Goal: Task Accomplishment & Management: Use online tool/utility

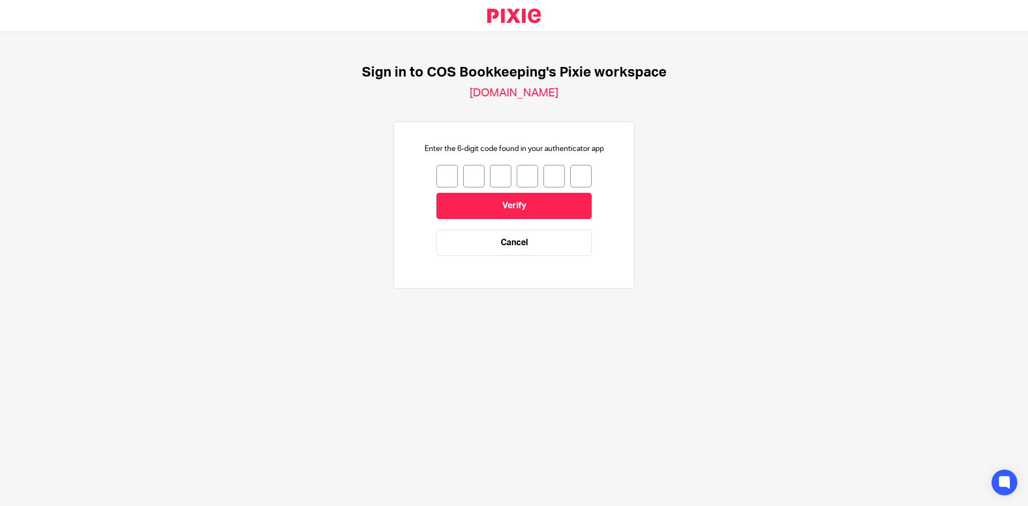
click at [439, 177] on input "number" at bounding box center [447, 176] width 21 height 22
type input "3"
type input "4"
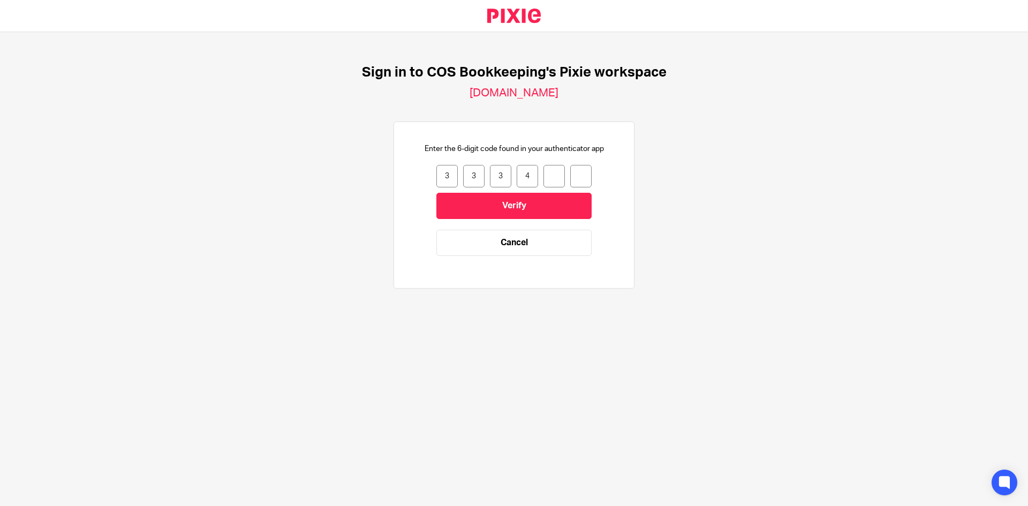
type input "6"
click at [461, 198] on input "Verify" at bounding box center [514, 206] width 155 height 26
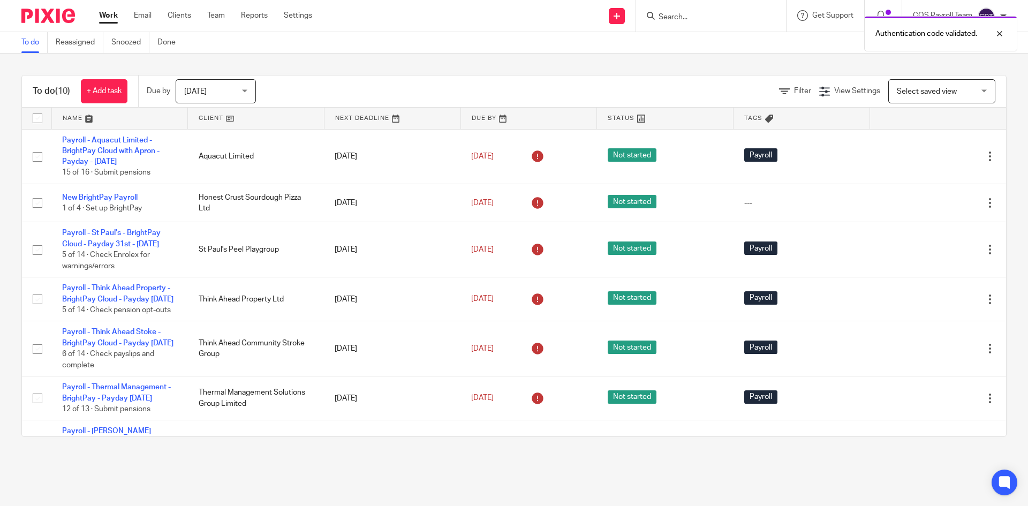
click at [253, 94] on div "[DATE] [DATE]" at bounding box center [216, 91] width 80 height 24
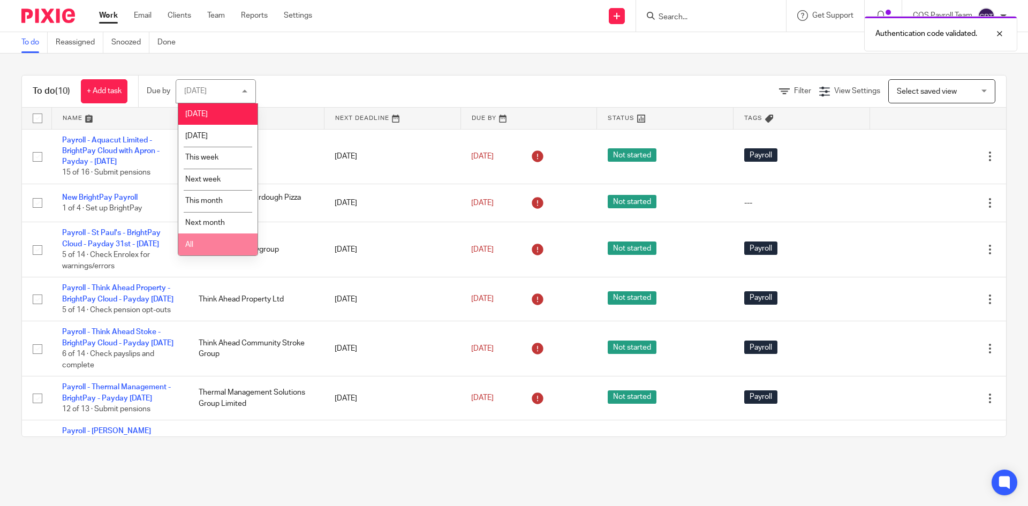
click at [195, 250] on li "All" at bounding box center [217, 245] width 79 height 22
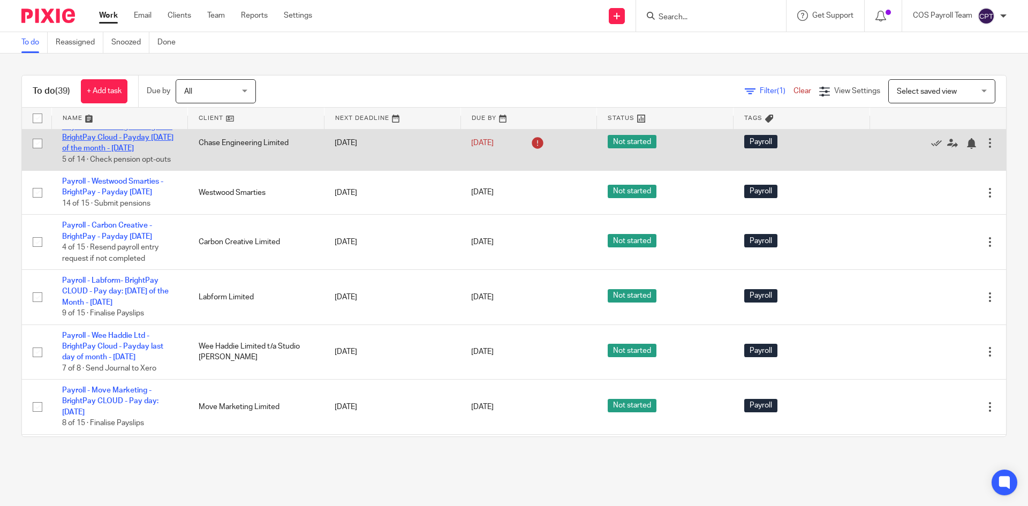
scroll to position [589, 0]
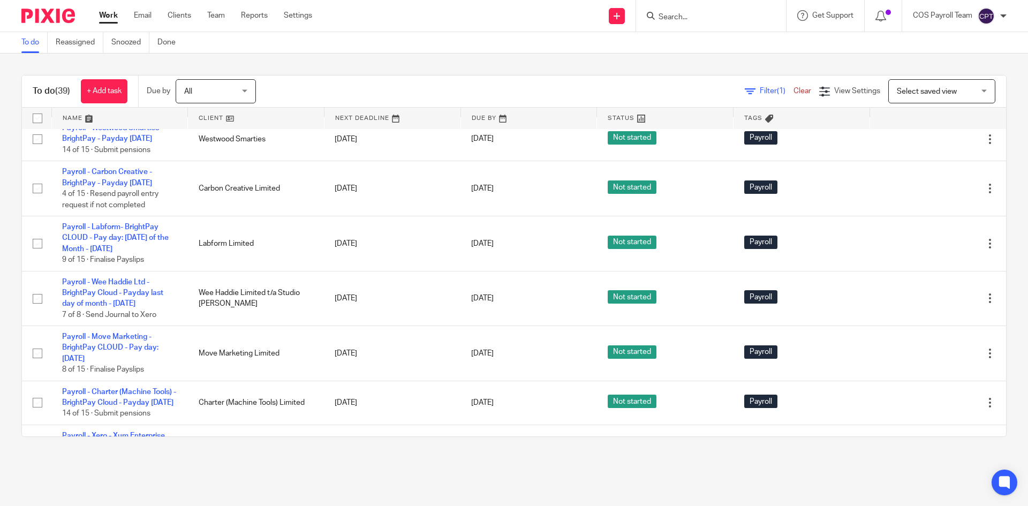
drag, startPoint x: 118, startPoint y: 165, endPoint x: 126, endPoint y: 170, distance: 9.6
click at [118, 117] on td "Payroll - Chase Engineering Ltd - BrightPay Cloud - Payday Last Friday of the m…" at bounding box center [119, 89] width 137 height 55
click at [103, 99] on link "Payroll - Chase Engineering Ltd - BrightPay Cloud - Payday [DATE] of the month …" at bounding box center [117, 84] width 111 height 29
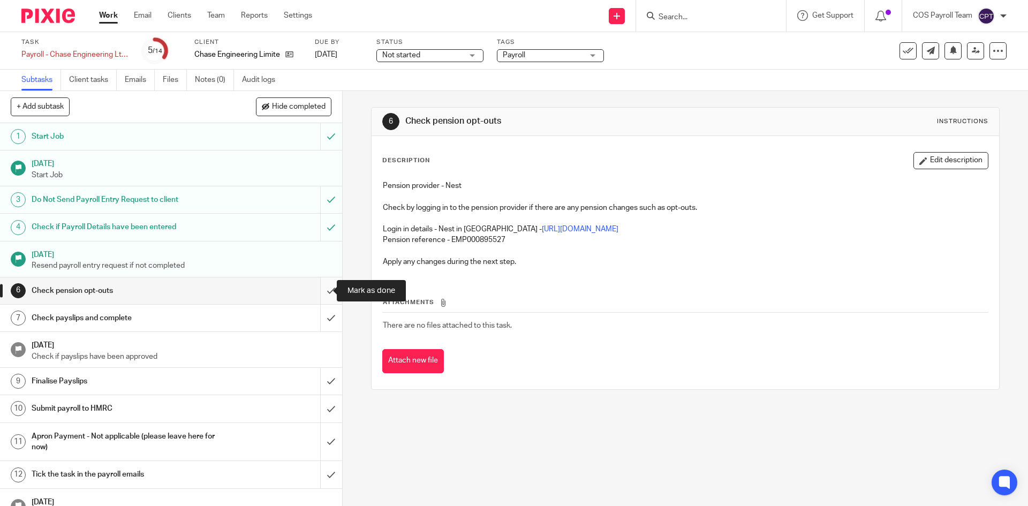
click at [317, 290] on input "submit" at bounding box center [171, 290] width 342 height 27
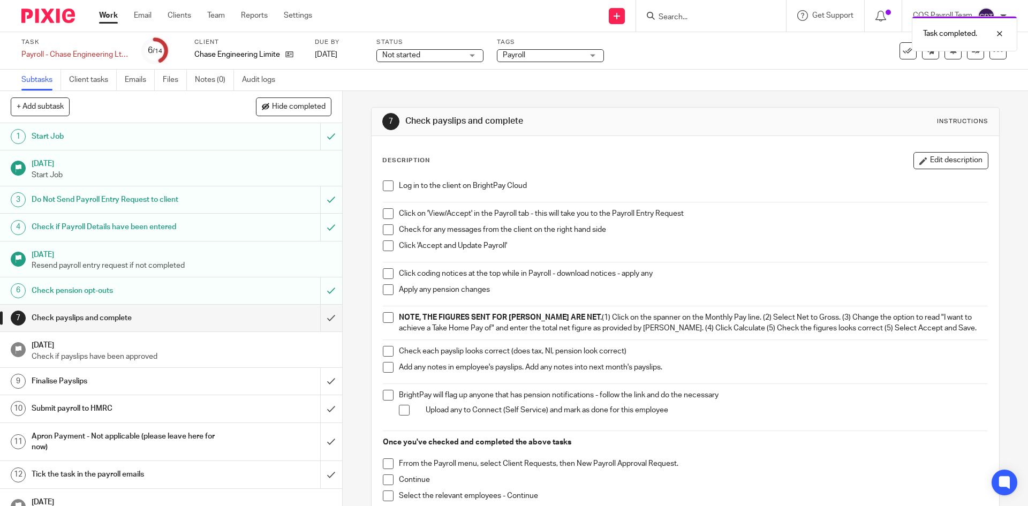
drag, startPoint x: 382, startPoint y: 185, endPoint x: 386, endPoint y: 191, distance: 6.7
click at [383, 185] on span at bounding box center [388, 185] width 11 height 11
click at [385, 215] on span at bounding box center [388, 213] width 11 height 11
click at [387, 228] on span at bounding box center [388, 229] width 11 height 11
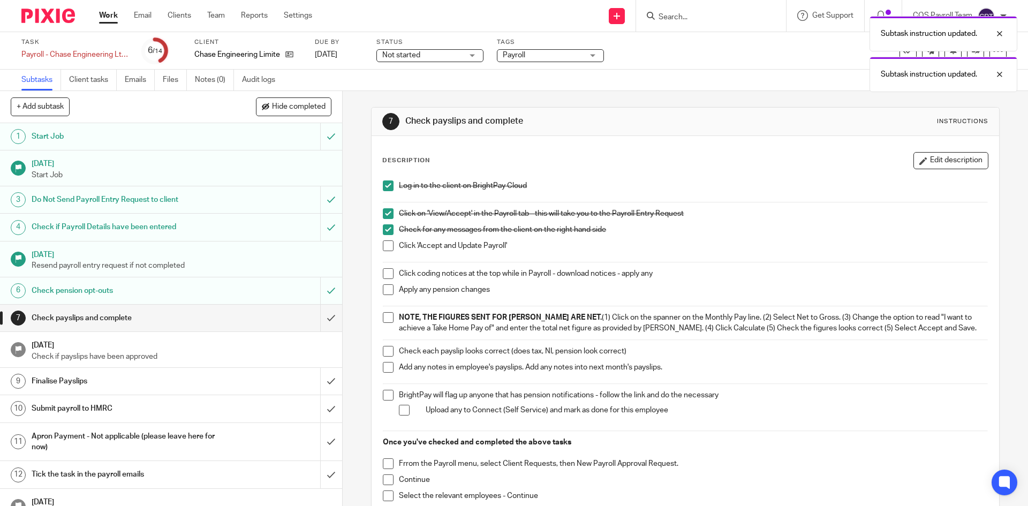
drag, startPoint x: 388, startPoint y: 246, endPoint x: 390, endPoint y: 253, distance: 7.3
click at [387, 246] on span at bounding box center [388, 245] width 11 height 11
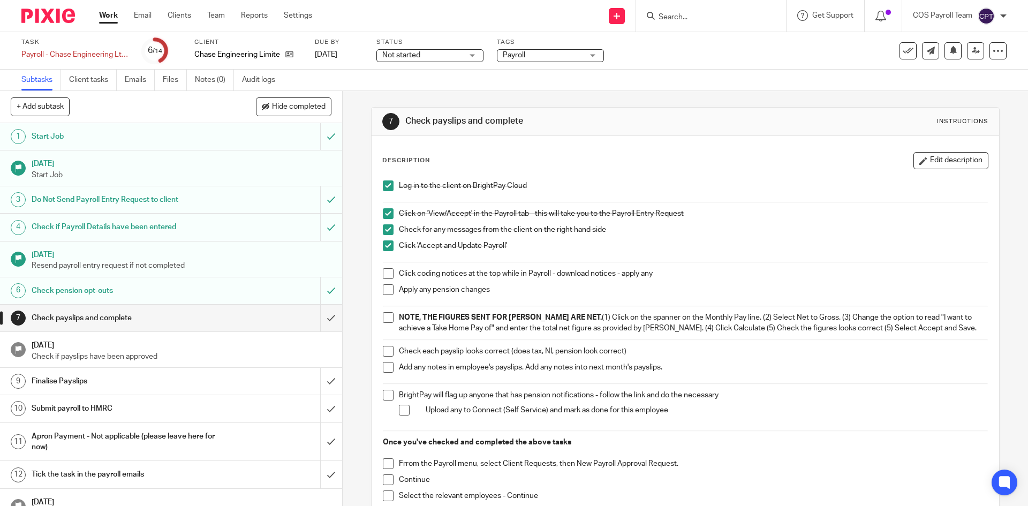
click at [386, 272] on span at bounding box center [388, 273] width 11 height 11
click at [385, 288] on span at bounding box center [388, 289] width 11 height 11
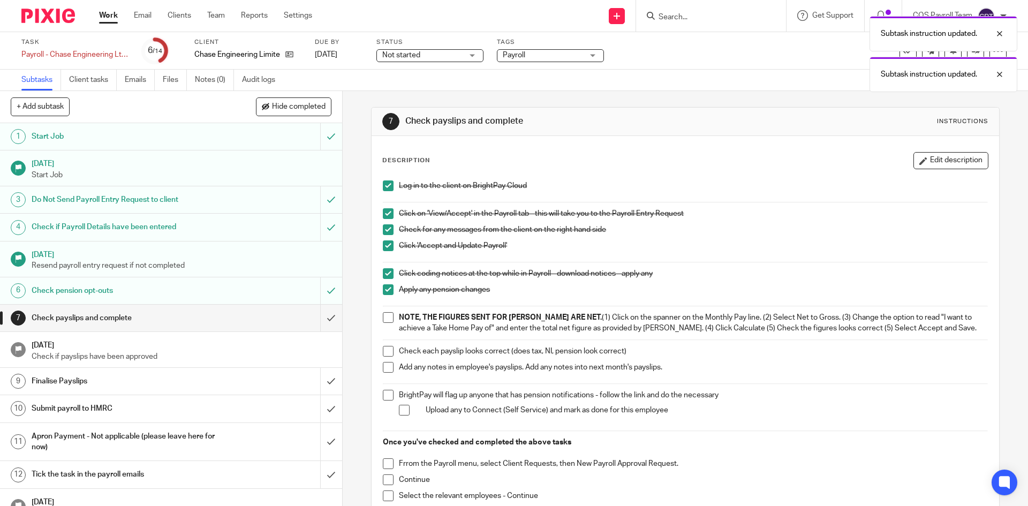
drag, startPoint x: 385, startPoint y: 315, endPoint x: 386, endPoint y: 325, distance: 10.2
click at [385, 315] on span at bounding box center [388, 317] width 11 height 11
click at [387, 350] on span at bounding box center [388, 351] width 11 height 11
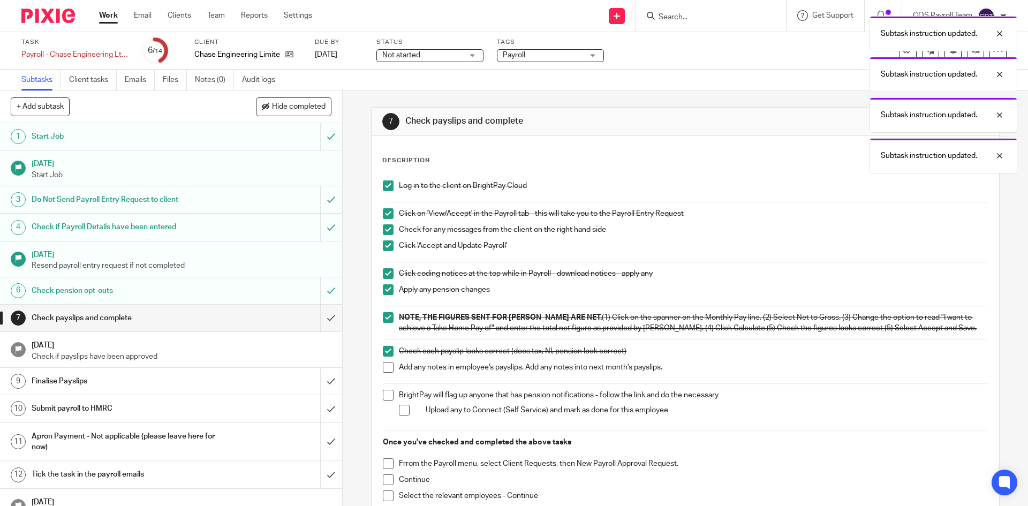
drag, startPoint x: 387, startPoint y: 365, endPoint x: 386, endPoint y: 390, distance: 25.7
click at [387, 366] on span at bounding box center [388, 367] width 11 height 11
click at [385, 395] on span at bounding box center [388, 395] width 11 height 11
click at [399, 409] on span at bounding box center [404, 410] width 11 height 11
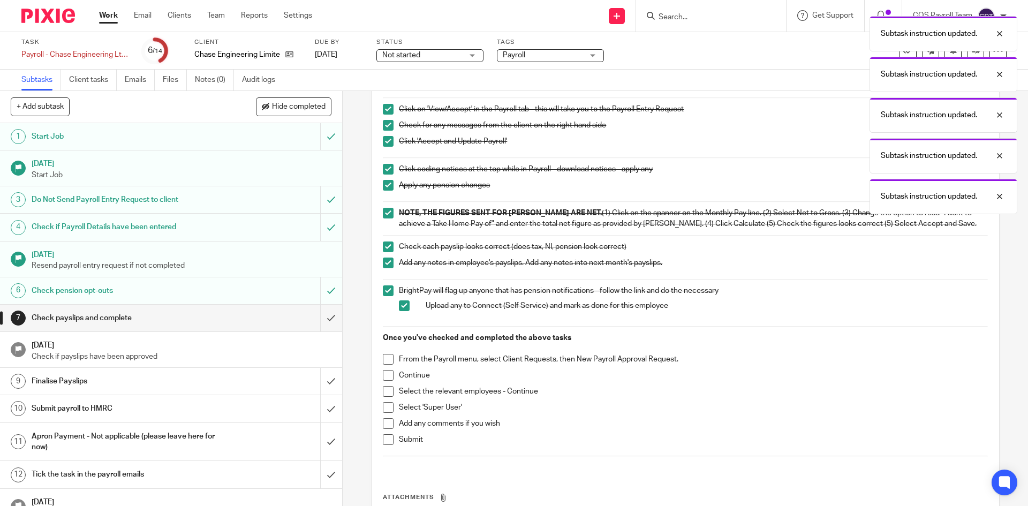
scroll to position [107, 0]
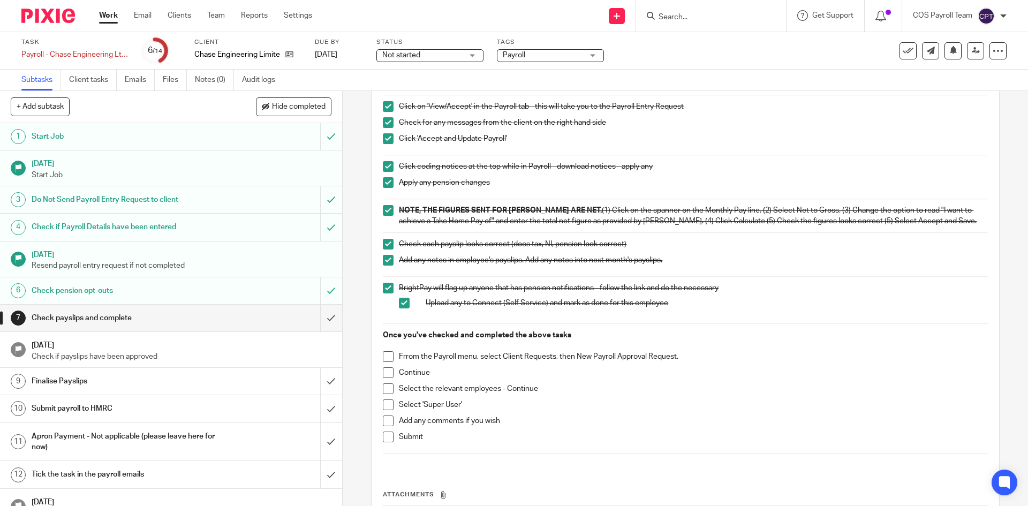
click at [385, 355] on span at bounding box center [388, 356] width 11 height 11
click at [386, 375] on span at bounding box center [388, 372] width 11 height 11
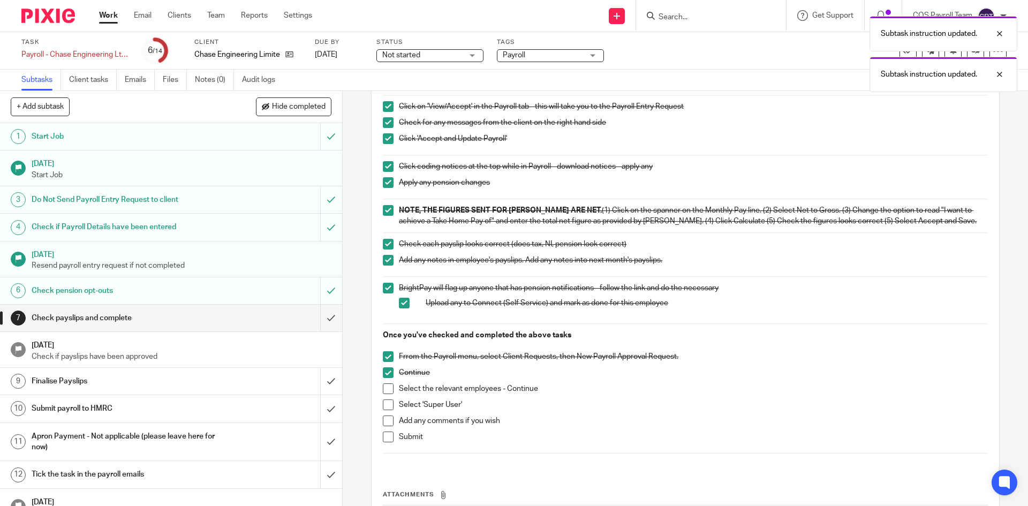
click at [387, 388] on span at bounding box center [388, 388] width 11 height 11
click at [385, 406] on span at bounding box center [388, 405] width 11 height 11
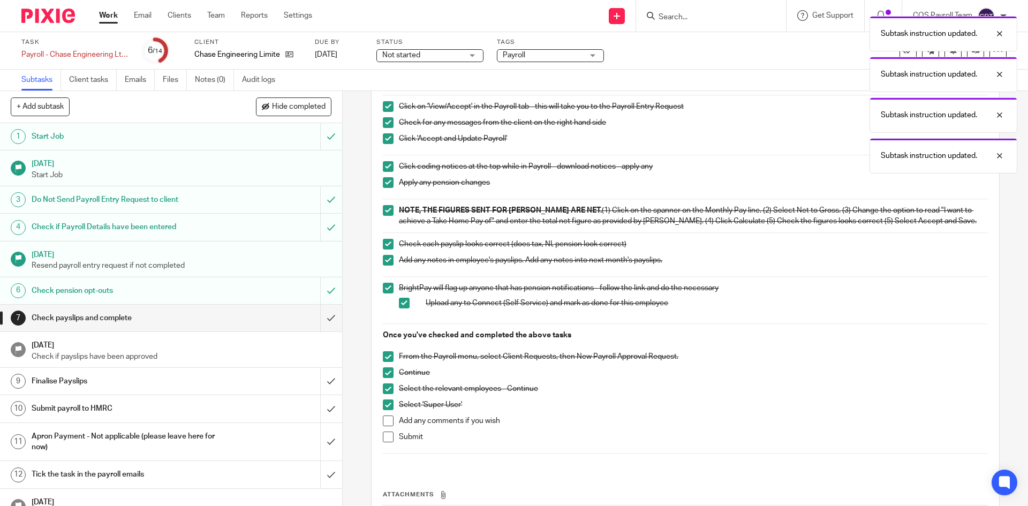
click at [383, 419] on span at bounding box center [388, 421] width 11 height 11
click at [386, 435] on span at bounding box center [388, 437] width 11 height 11
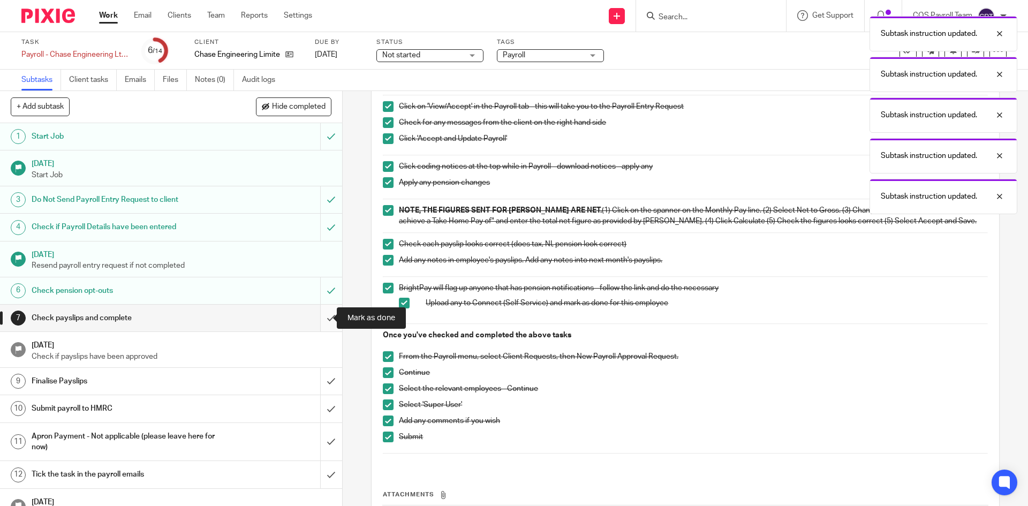
click at [317, 318] on input "submit" at bounding box center [171, 318] width 342 height 27
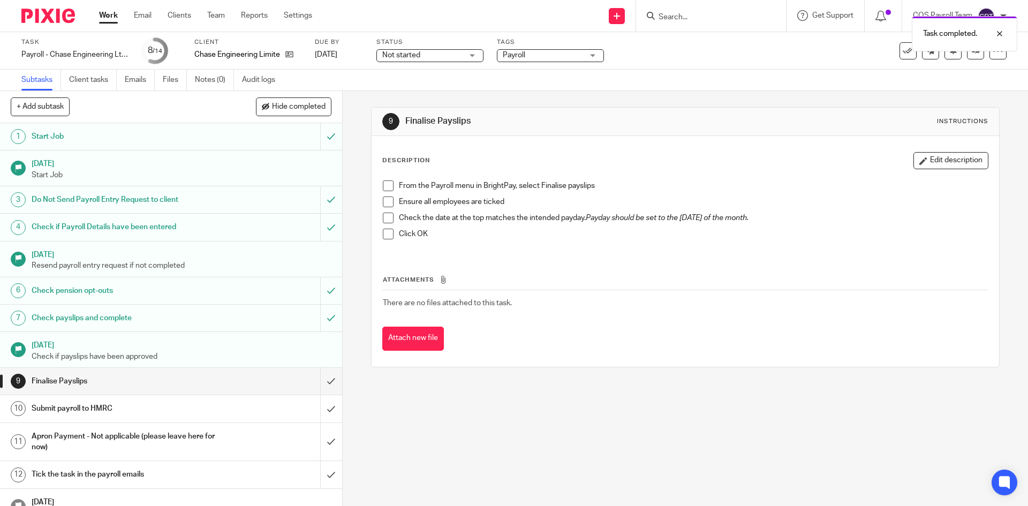
click at [106, 10] on link "Work" at bounding box center [108, 15] width 19 height 11
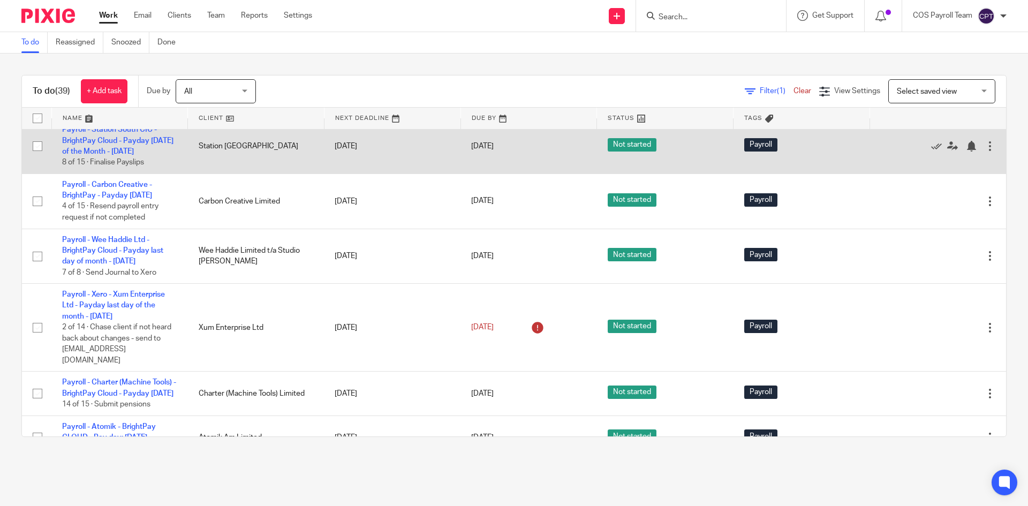
scroll to position [643, 0]
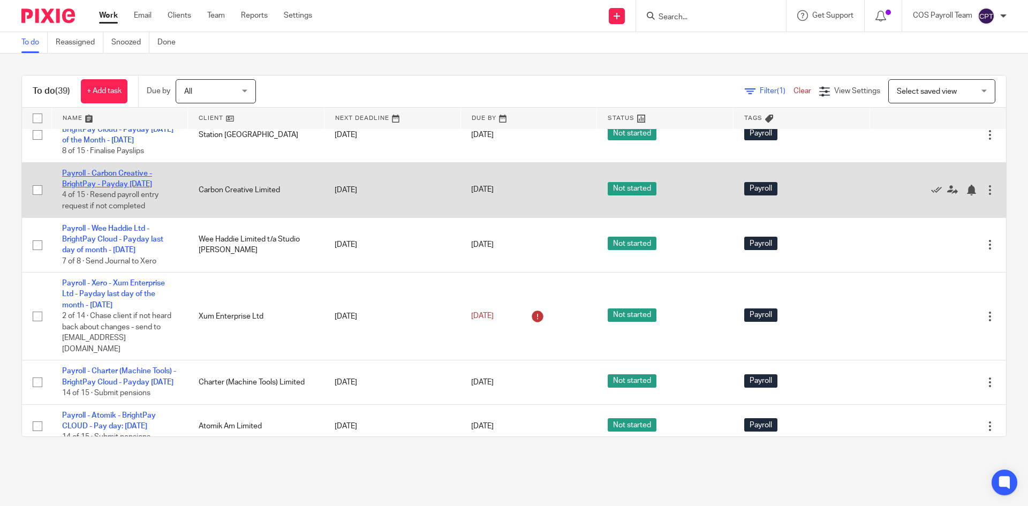
click at [103, 188] on link "Payroll - Carbon Creative - BrightPay - Payday 28th - September 2025" at bounding box center [107, 179] width 90 height 18
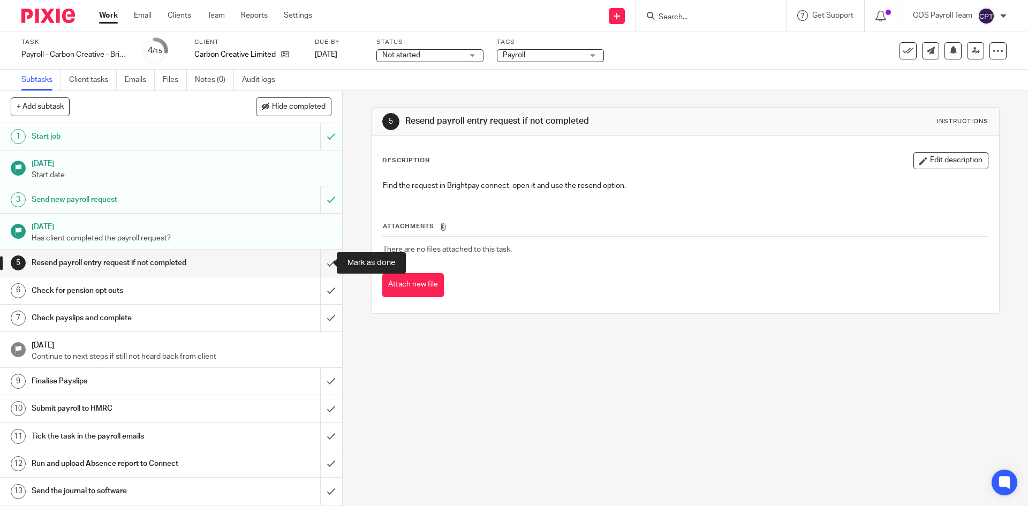
drag, startPoint x: 318, startPoint y: 264, endPoint x: 293, endPoint y: 301, distance: 44.9
click at [318, 264] on input "submit" at bounding box center [171, 263] width 342 height 27
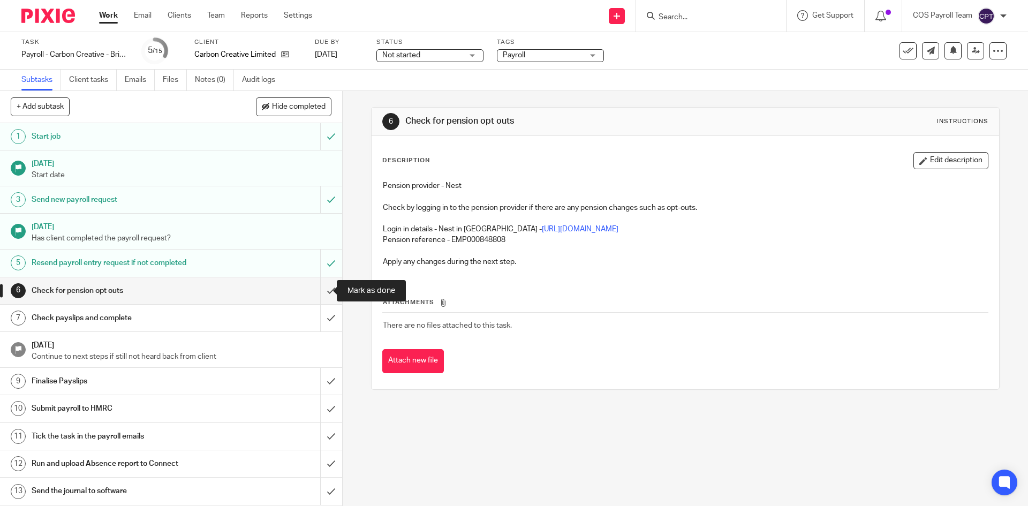
drag, startPoint x: 316, startPoint y: 290, endPoint x: 333, endPoint y: 335, distance: 48.5
click at [315, 289] on input "submit" at bounding box center [171, 290] width 342 height 27
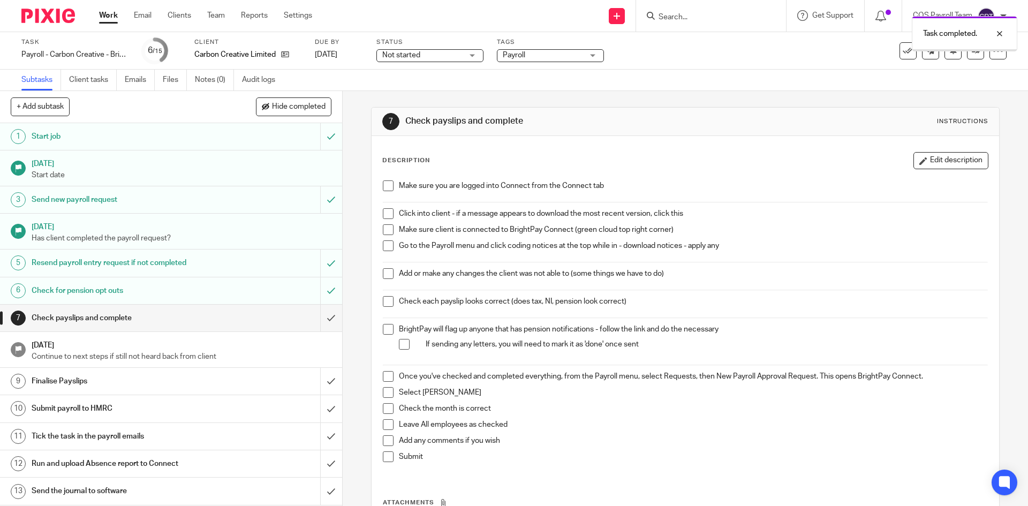
drag, startPoint x: 0, startPoint y: 0, endPoint x: 382, endPoint y: 221, distance: 441.3
click at [383, 182] on span at bounding box center [388, 185] width 11 height 11
drag, startPoint x: 382, startPoint y: 211, endPoint x: 386, endPoint y: 230, distance: 19.1
click at [383, 210] on span at bounding box center [388, 213] width 11 height 11
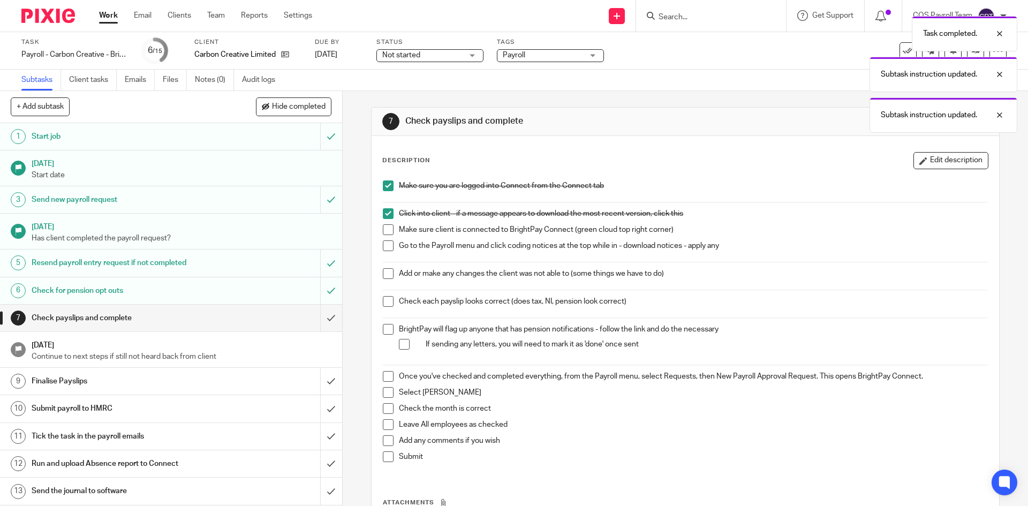
click at [387, 230] on span at bounding box center [388, 229] width 11 height 11
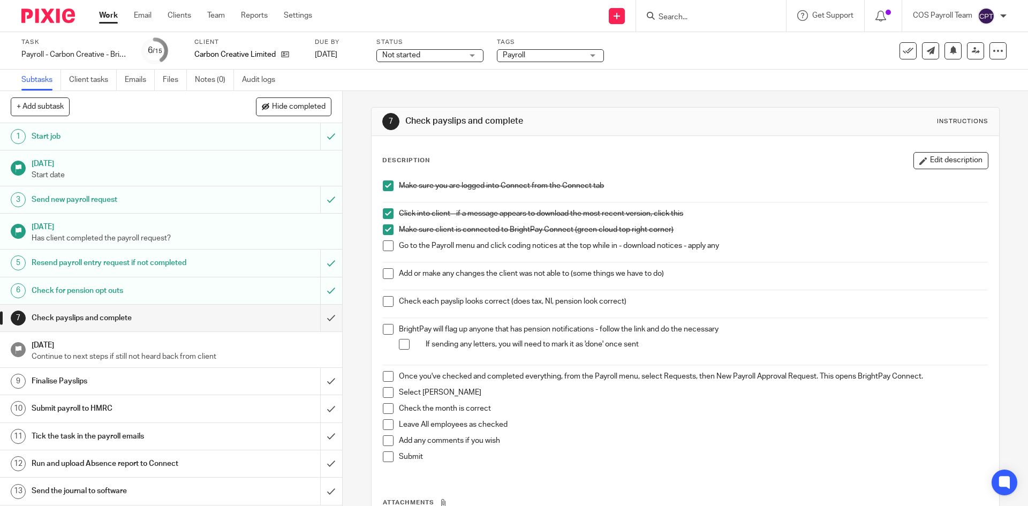
click at [389, 247] on span at bounding box center [388, 245] width 11 height 11
click at [388, 275] on span at bounding box center [388, 273] width 11 height 11
click at [383, 302] on span at bounding box center [388, 301] width 11 height 11
drag, startPoint x: 382, startPoint y: 333, endPoint x: 387, endPoint y: 337, distance: 6.1
click at [383, 333] on span at bounding box center [388, 329] width 11 height 11
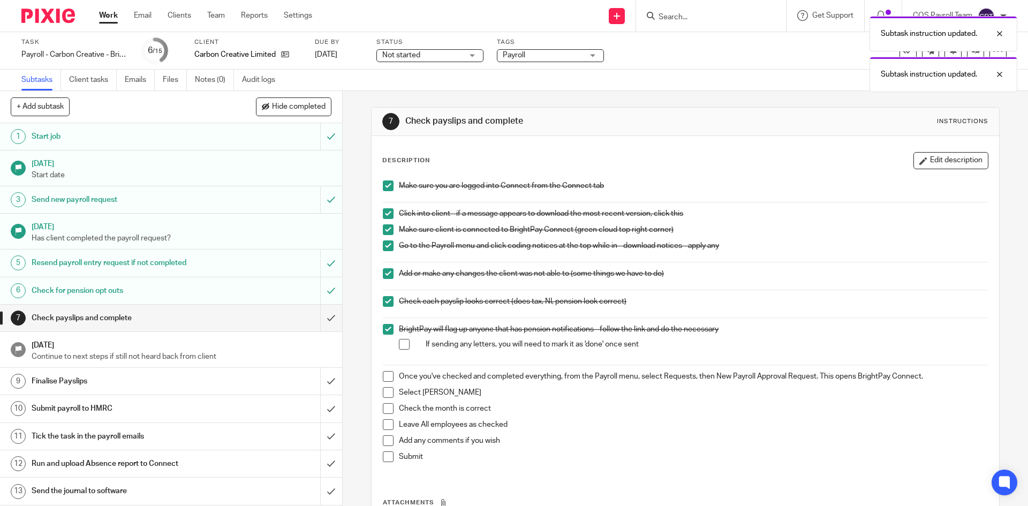
click at [399, 345] on span at bounding box center [404, 344] width 11 height 11
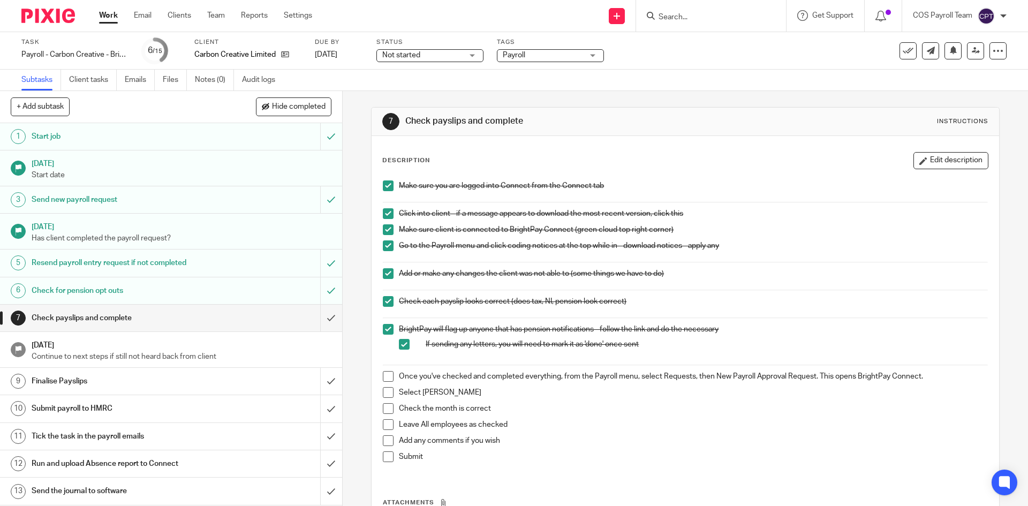
click at [387, 375] on span at bounding box center [388, 376] width 11 height 11
click at [384, 395] on span at bounding box center [388, 392] width 11 height 11
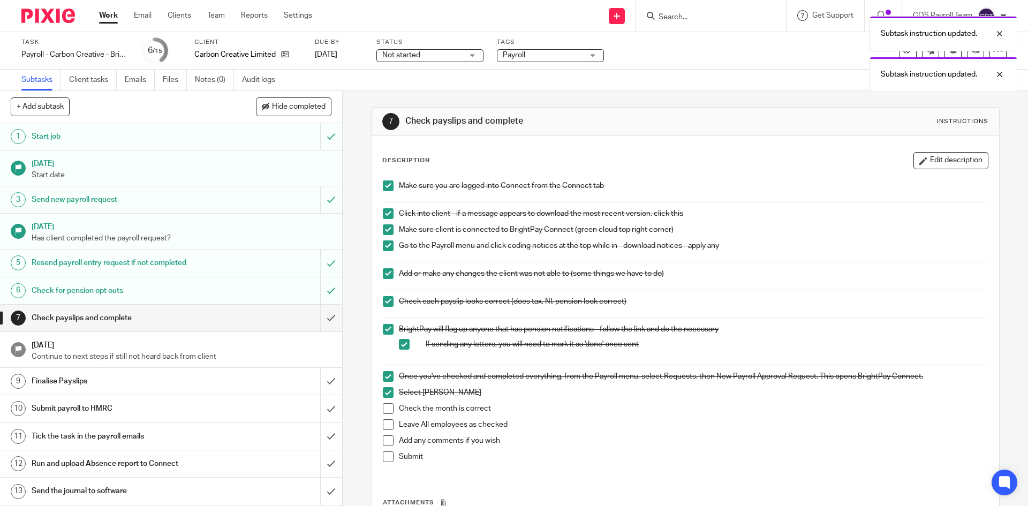
click at [386, 411] on span at bounding box center [388, 408] width 11 height 11
click at [386, 425] on span at bounding box center [388, 424] width 11 height 11
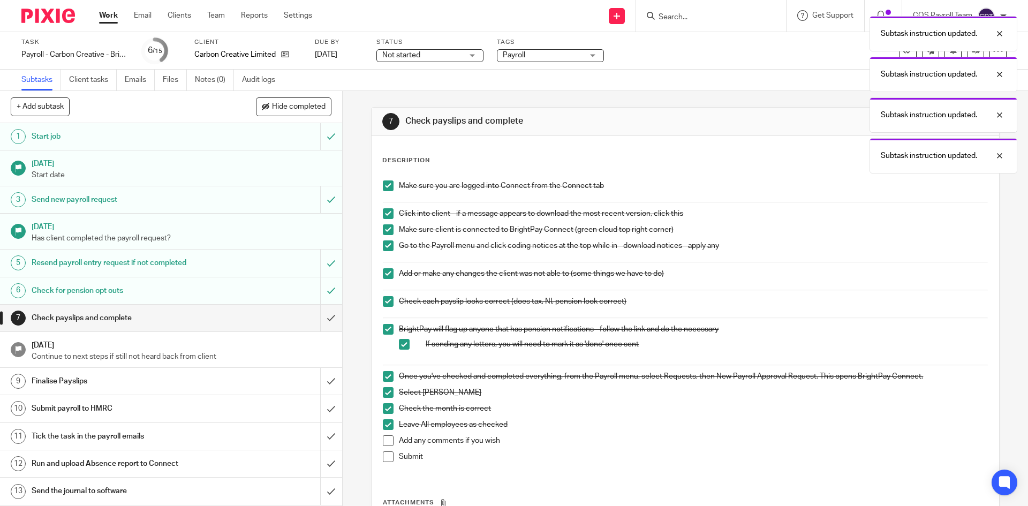
drag, startPoint x: 386, startPoint y: 438, endPoint x: 387, endPoint y: 451, distance: 13.4
click at [386, 439] on span at bounding box center [388, 440] width 11 height 11
click at [386, 456] on span at bounding box center [388, 456] width 11 height 11
click at [318, 317] on input "submit" at bounding box center [171, 318] width 342 height 27
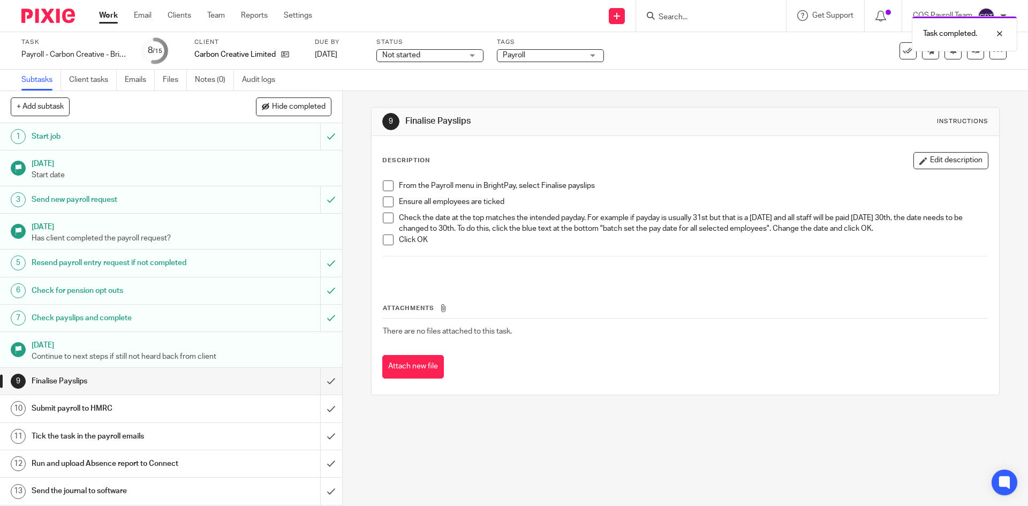
click at [114, 24] on div "Work Email Clients Team Reports Settings Work Email Clients Team Reports Settin…" at bounding box center [208, 16] width 240 height 32
click at [110, 20] on link "Work" at bounding box center [108, 15] width 19 height 11
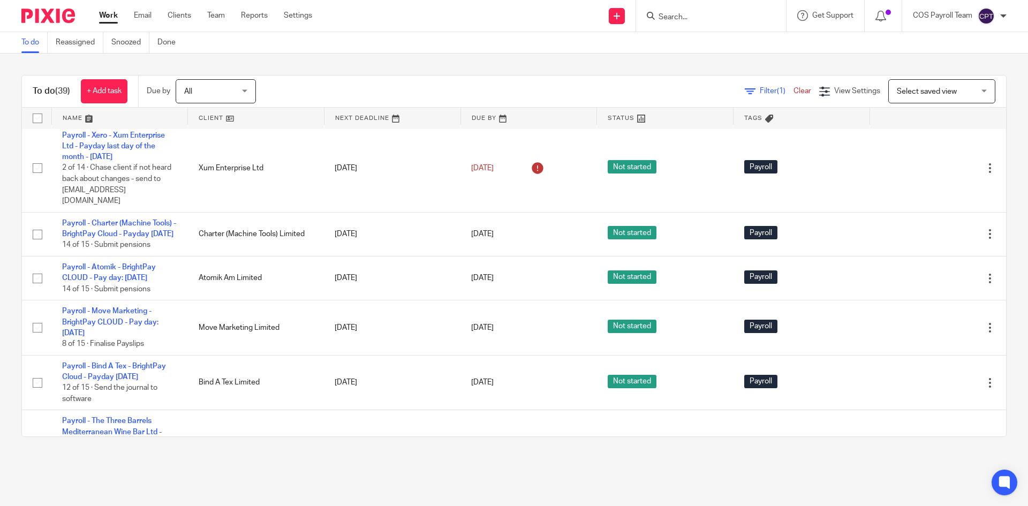
scroll to position [803, 0]
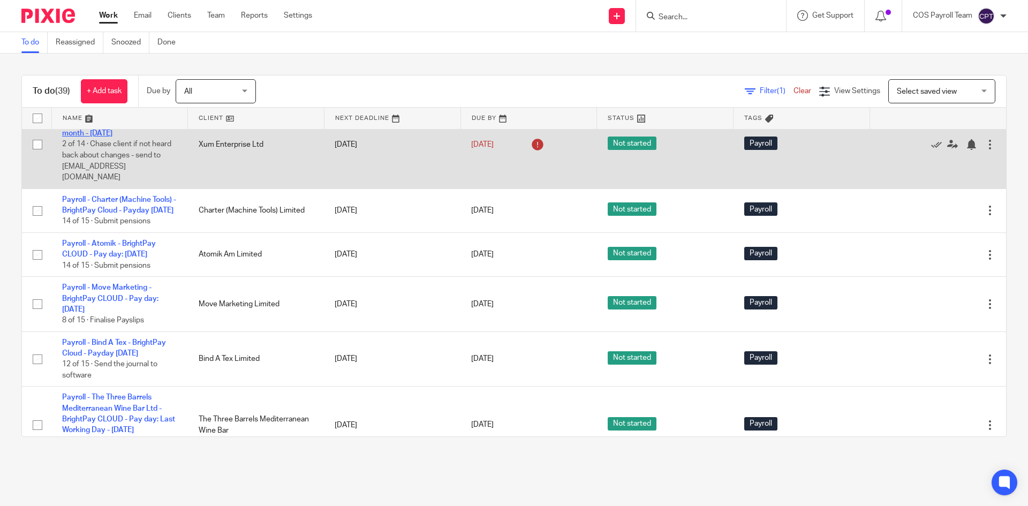
click at [112, 138] on link "Payroll - Xero - Xum Enterprise Ltd - Payday last day of the month - [DATE]" at bounding box center [113, 122] width 103 height 29
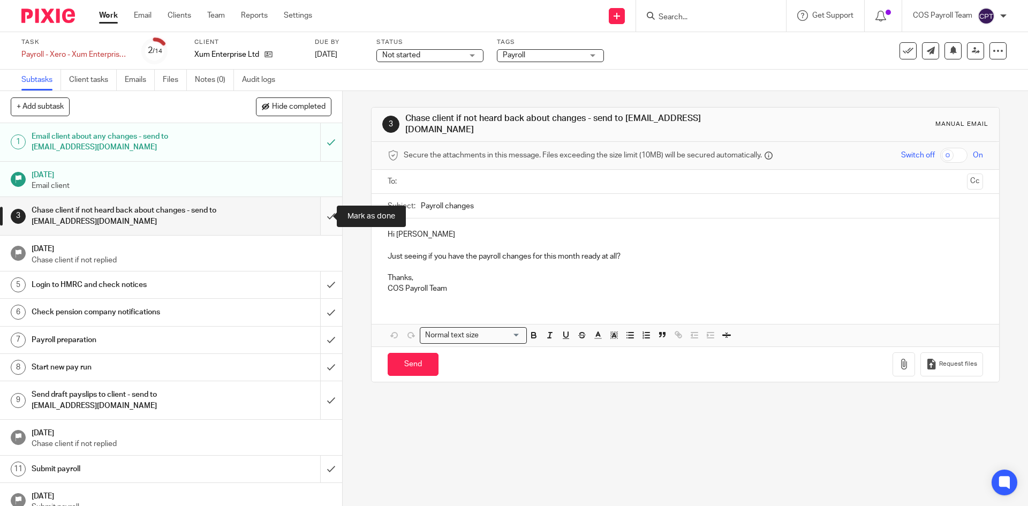
click at [322, 215] on input "submit" at bounding box center [171, 216] width 342 height 38
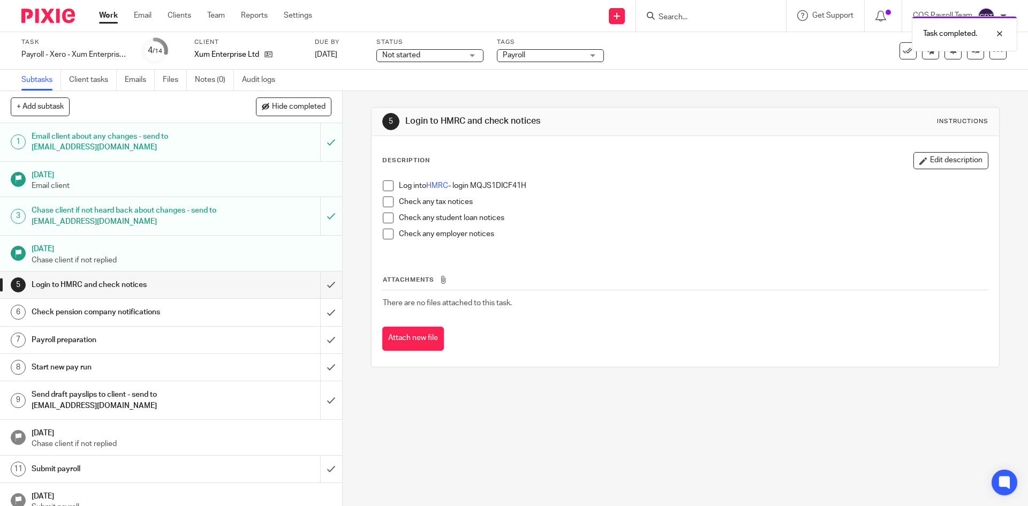
click at [267, 314] on div "Check pension company notifications" at bounding box center [171, 312] width 278 height 16
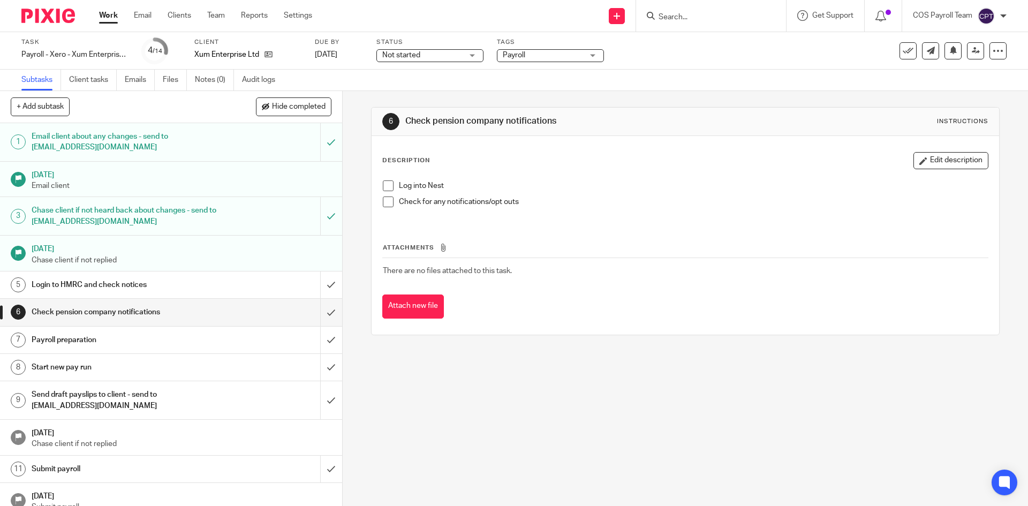
drag, startPoint x: 386, startPoint y: 180, endPoint x: 386, endPoint y: 197, distance: 16.1
click at [386, 181] on span at bounding box center [388, 185] width 11 height 11
click at [386, 199] on span at bounding box center [388, 202] width 11 height 11
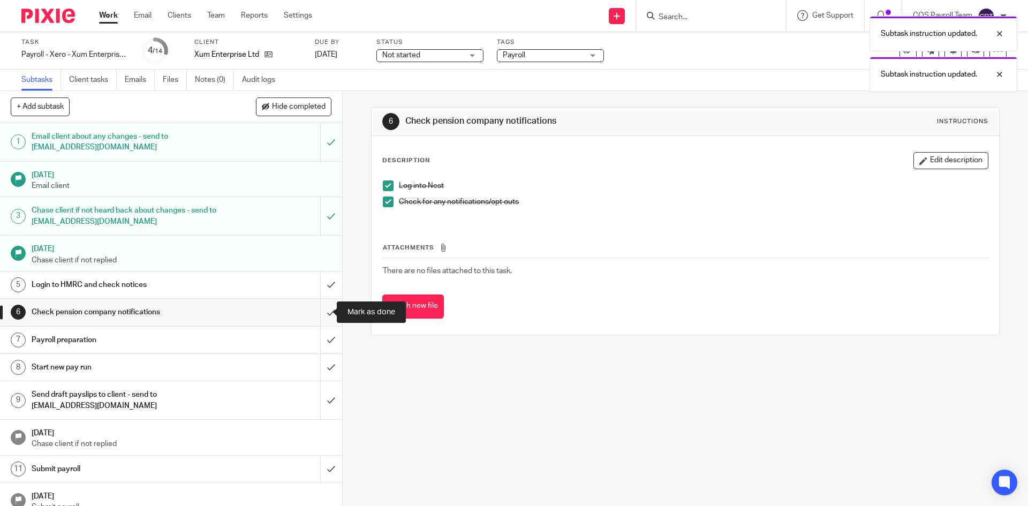
click at [321, 309] on input "submit" at bounding box center [171, 312] width 342 height 27
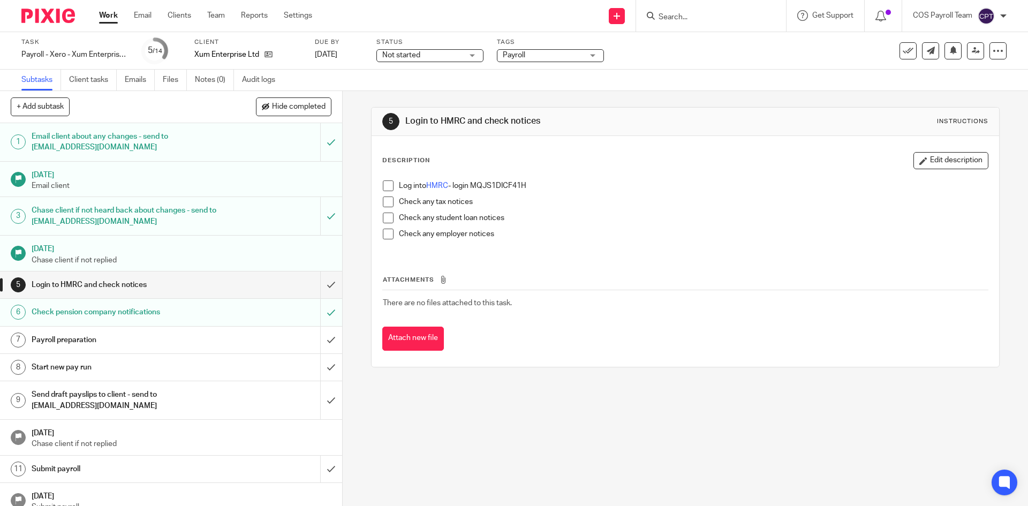
click at [385, 185] on span at bounding box center [388, 185] width 11 height 11
drag, startPoint x: 385, startPoint y: 200, endPoint x: 386, endPoint y: 213, distance: 12.4
click at [383, 201] on span at bounding box center [388, 202] width 11 height 11
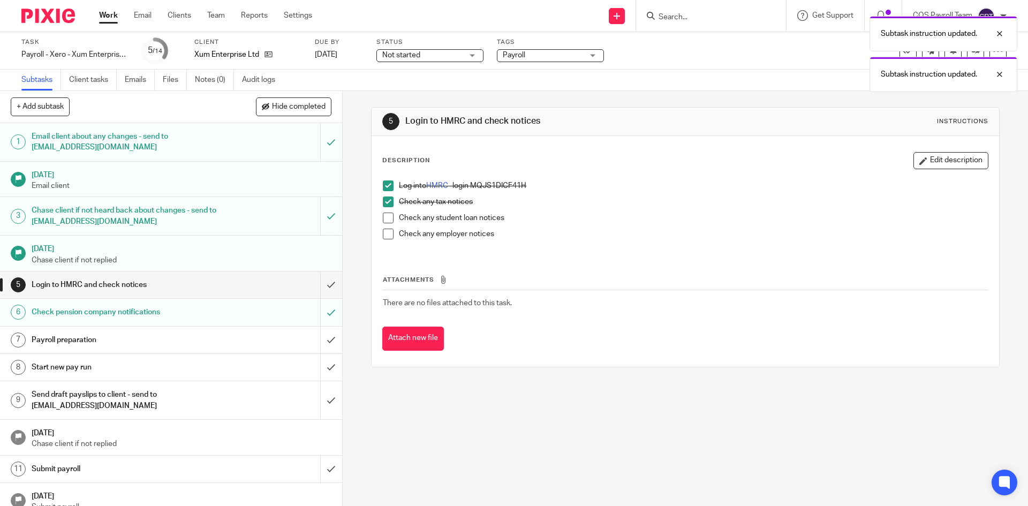
drag, startPoint x: 386, startPoint y: 222, endPoint x: 387, endPoint y: 235, distance: 12.9
click at [386, 224] on li "Check any student loan notices" at bounding box center [685, 221] width 605 height 16
drag, startPoint x: 383, startPoint y: 221, endPoint x: 388, endPoint y: 232, distance: 12.0
click at [383, 221] on span at bounding box center [388, 218] width 11 height 11
click at [388, 233] on span at bounding box center [388, 234] width 11 height 11
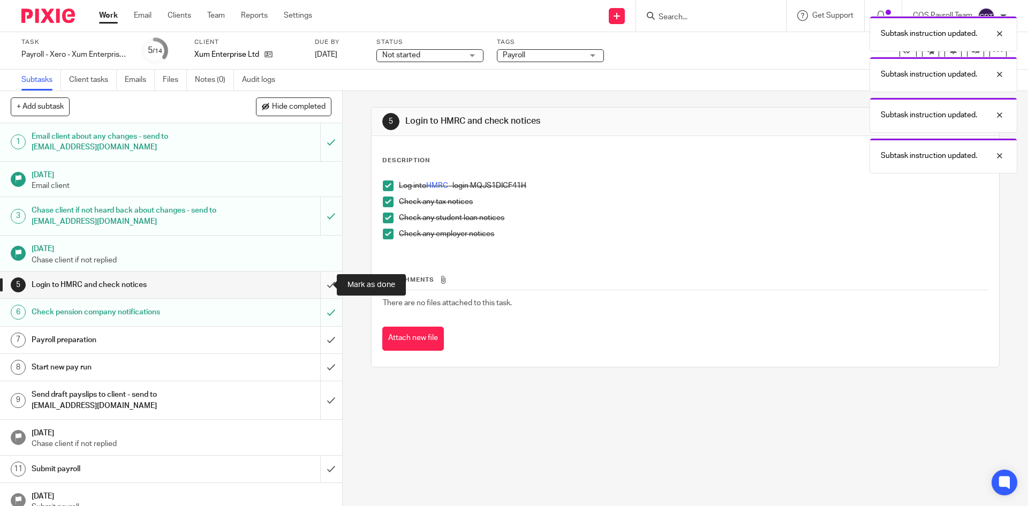
click at [318, 284] on input "submit" at bounding box center [171, 285] width 342 height 27
